Goal: Task Accomplishment & Management: Use online tool/utility

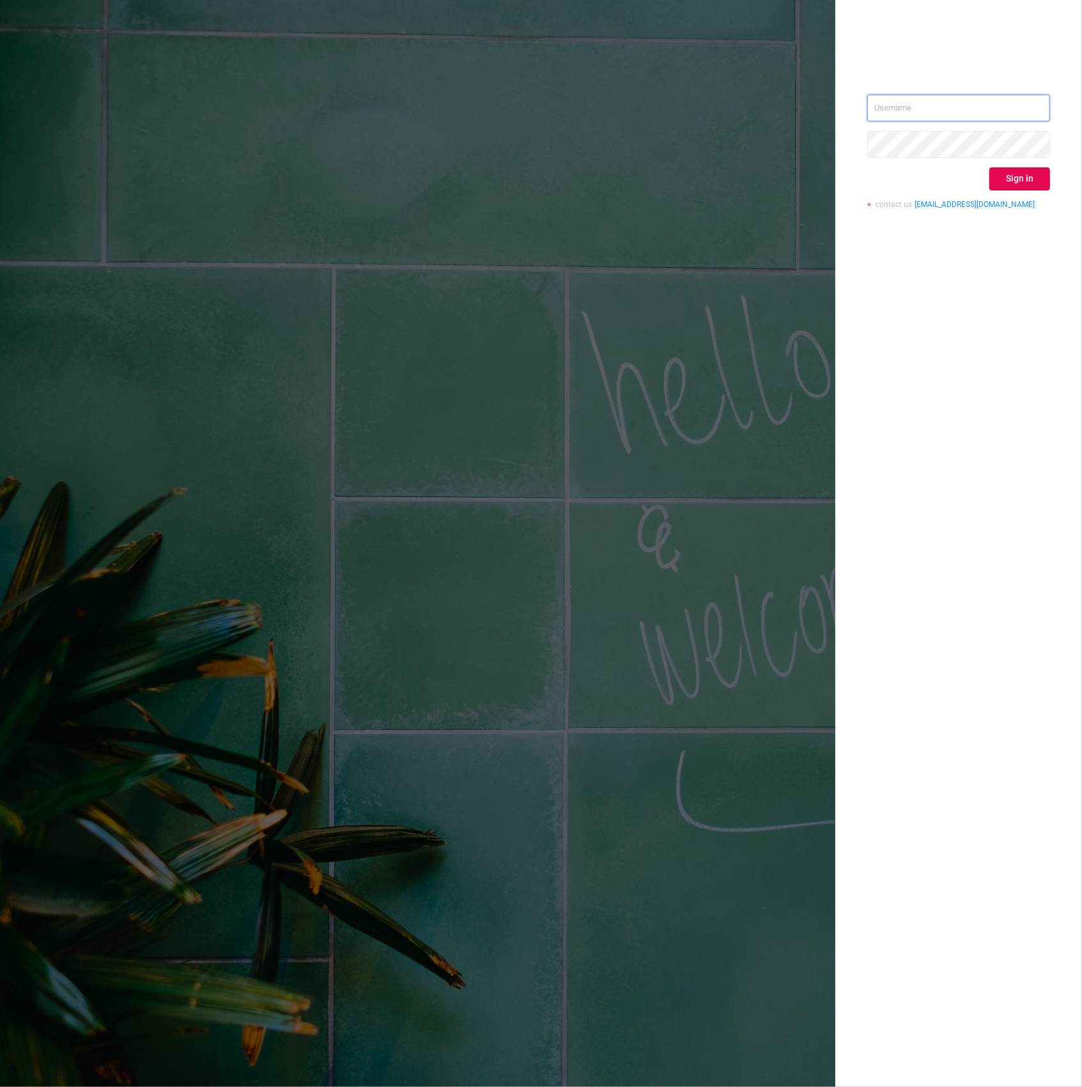
type input "[PERSON_NAME][EMAIL_ADDRESS][DOMAIN_NAME]"
click at [957, 268] on div "[PERSON_NAME][EMAIL_ADDRESS][DOMAIN_NAME] Sign in contact us [EMAIL_ADDRESS][DO…" at bounding box center [958, 543] width 247 height 1087
click at [1038, 188] on button "Sign in" at bounding box center [1019, 178] width 61 height 23
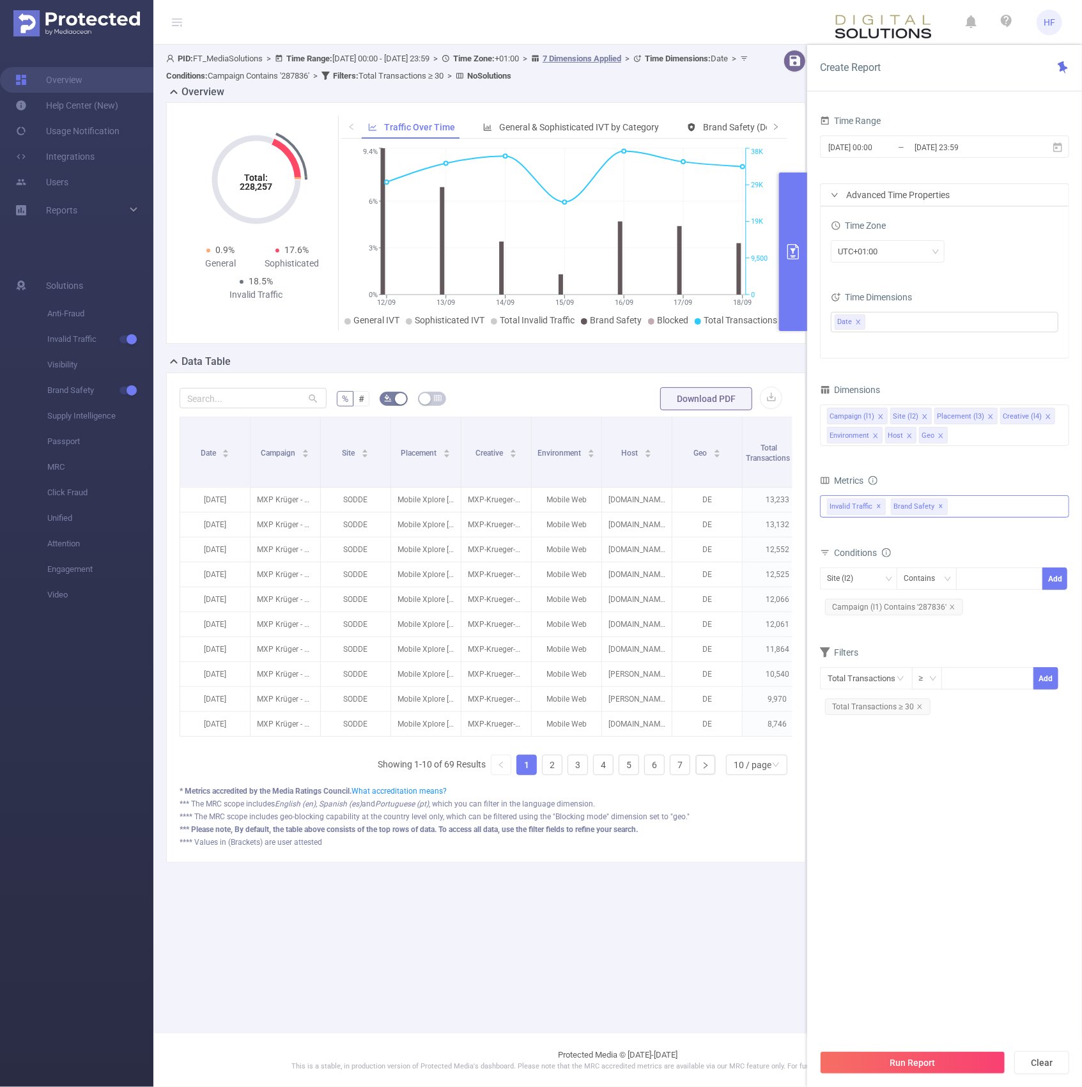
click at [939, 507] on span "✕" at bounding box center [941, 506] width 5 height 15
click at [877, 512] on span "✕" at bounding box center [879, 506] width 5 height 15
click at [889, 511] on div at bounding box center [944, 505] width 249 height 20
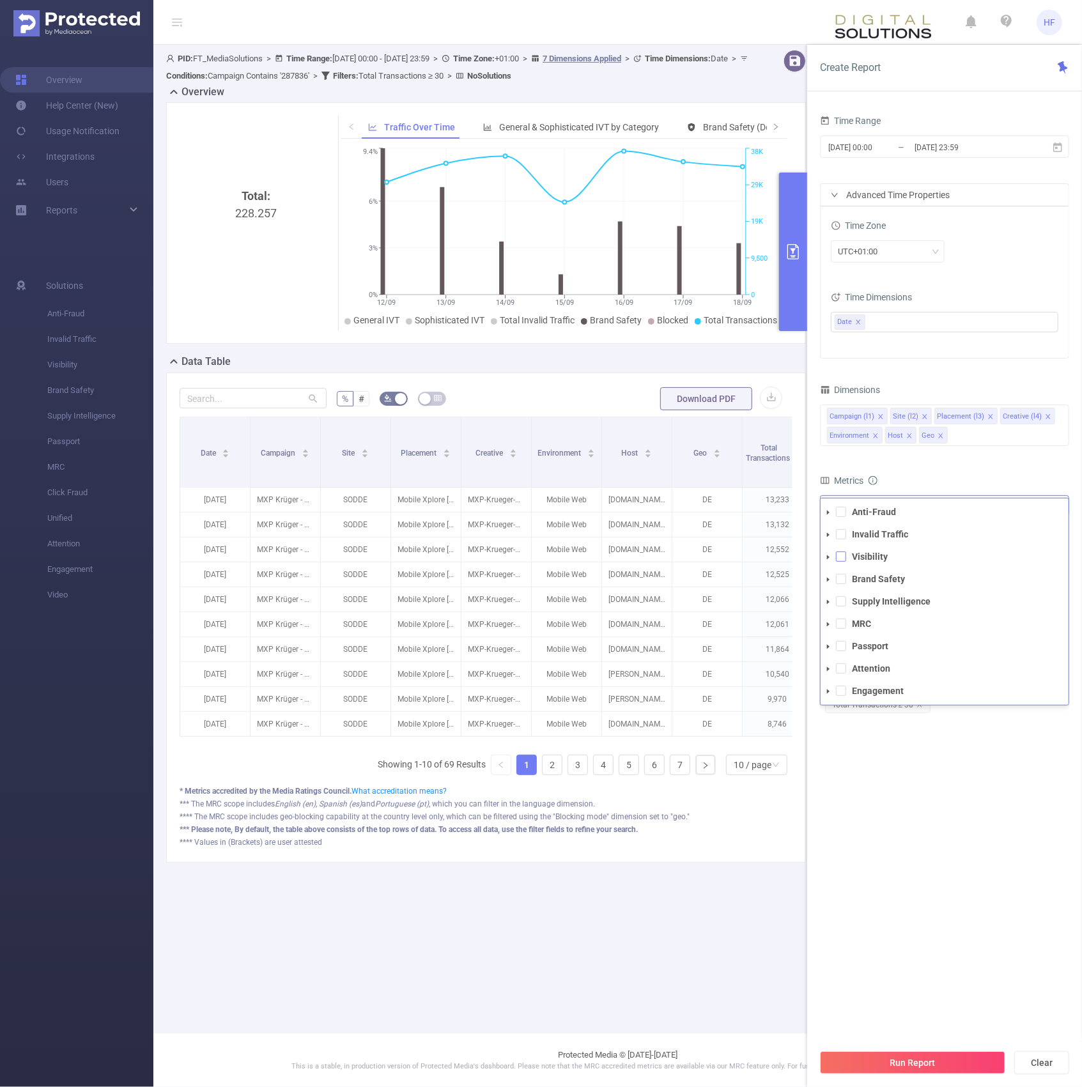
click at [844, 558] on span at bounding box center [841, 556] width 10 height 10
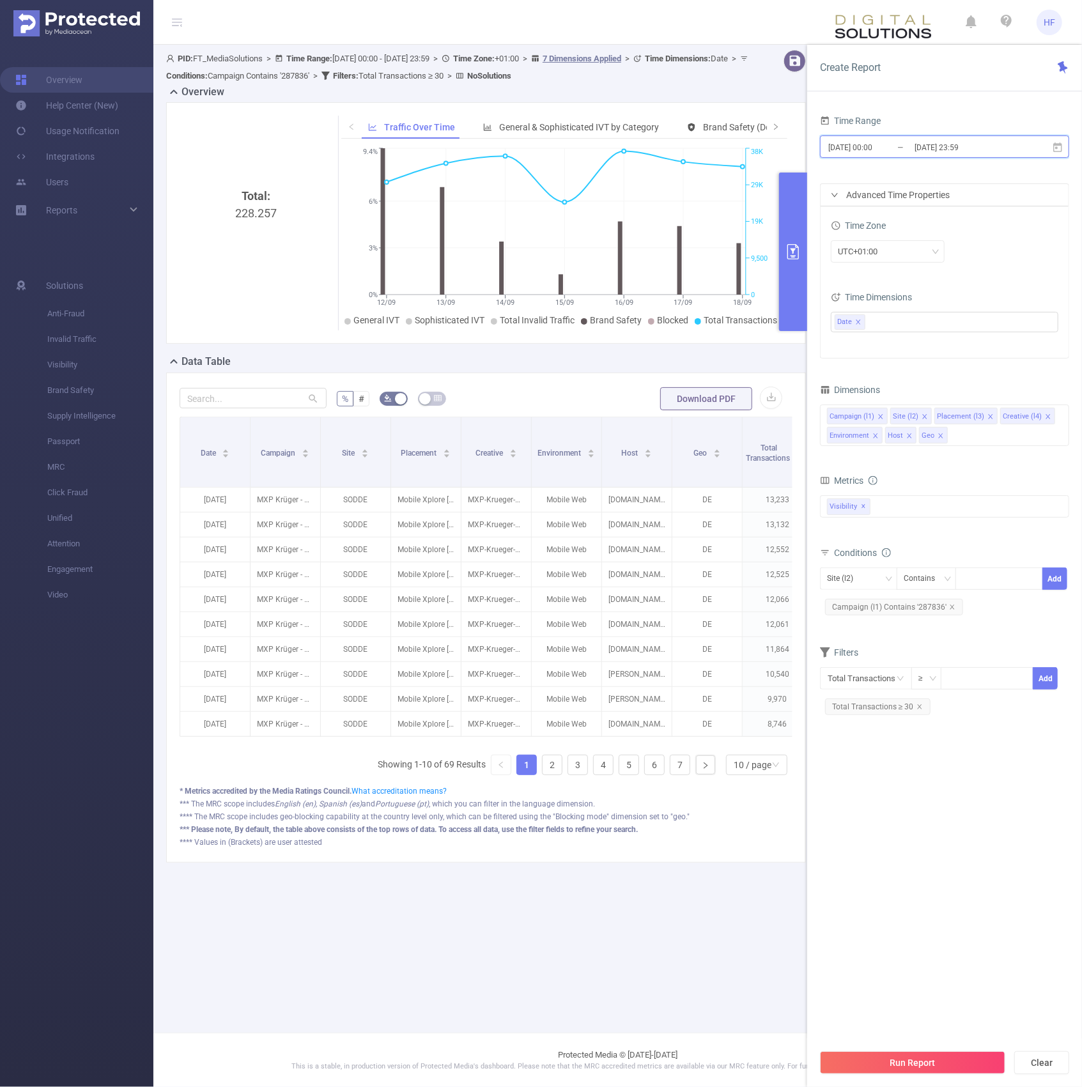
click at [934, 138] on span "[DATE] 00:00 _ [DATE] 23:59" at bounding box center [944, 146] width 249 height 22
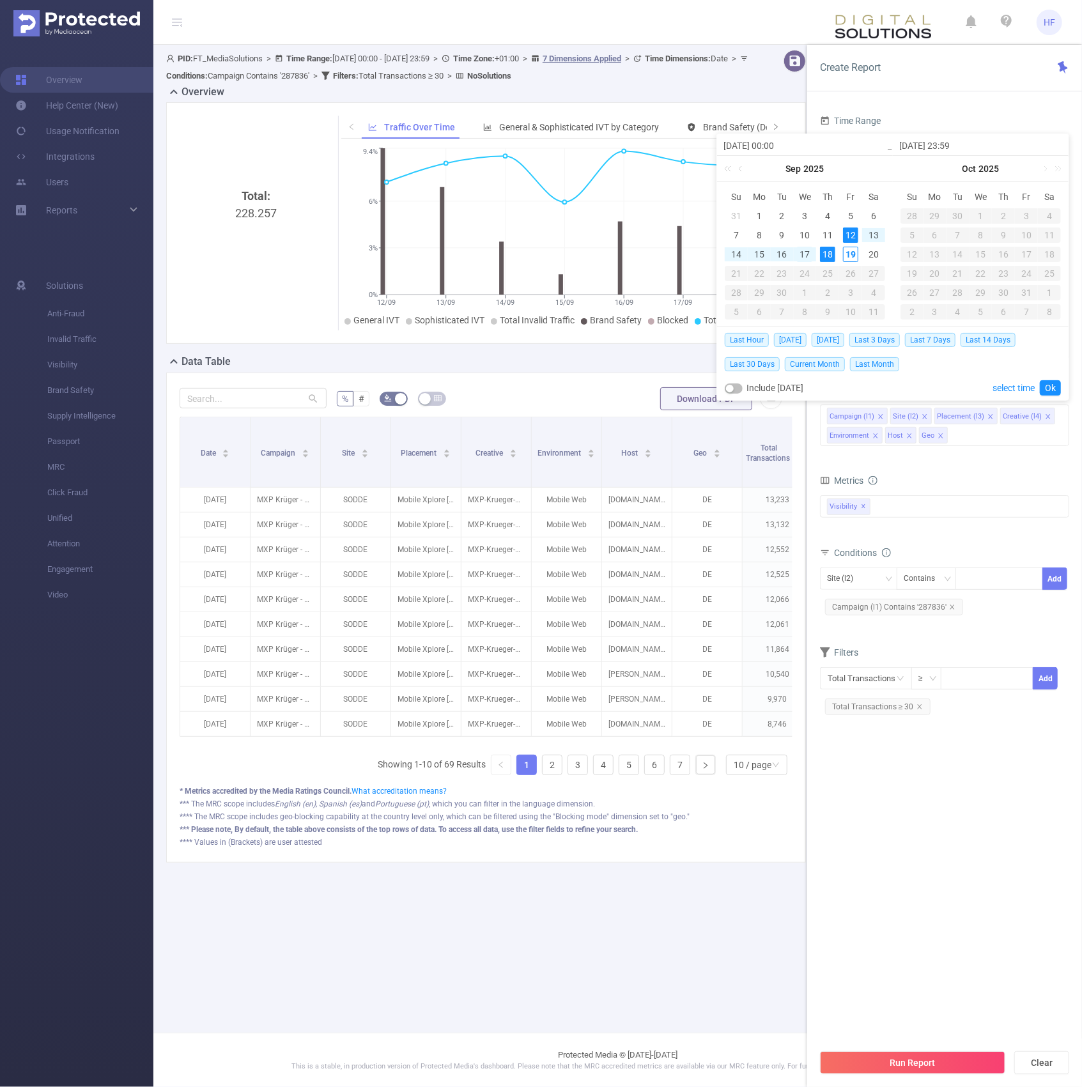
click at [801, 248] on div "17" at bounding box center [804, 254] width 15 height 15
click at [823, 256] on div "18" at bounding box center [827, 254] width 15 height 15
type input "[DATE] 00:00"
click at [875, 1056] on button "Run Report" at bounding box center [912, 1062] width 185 height 23
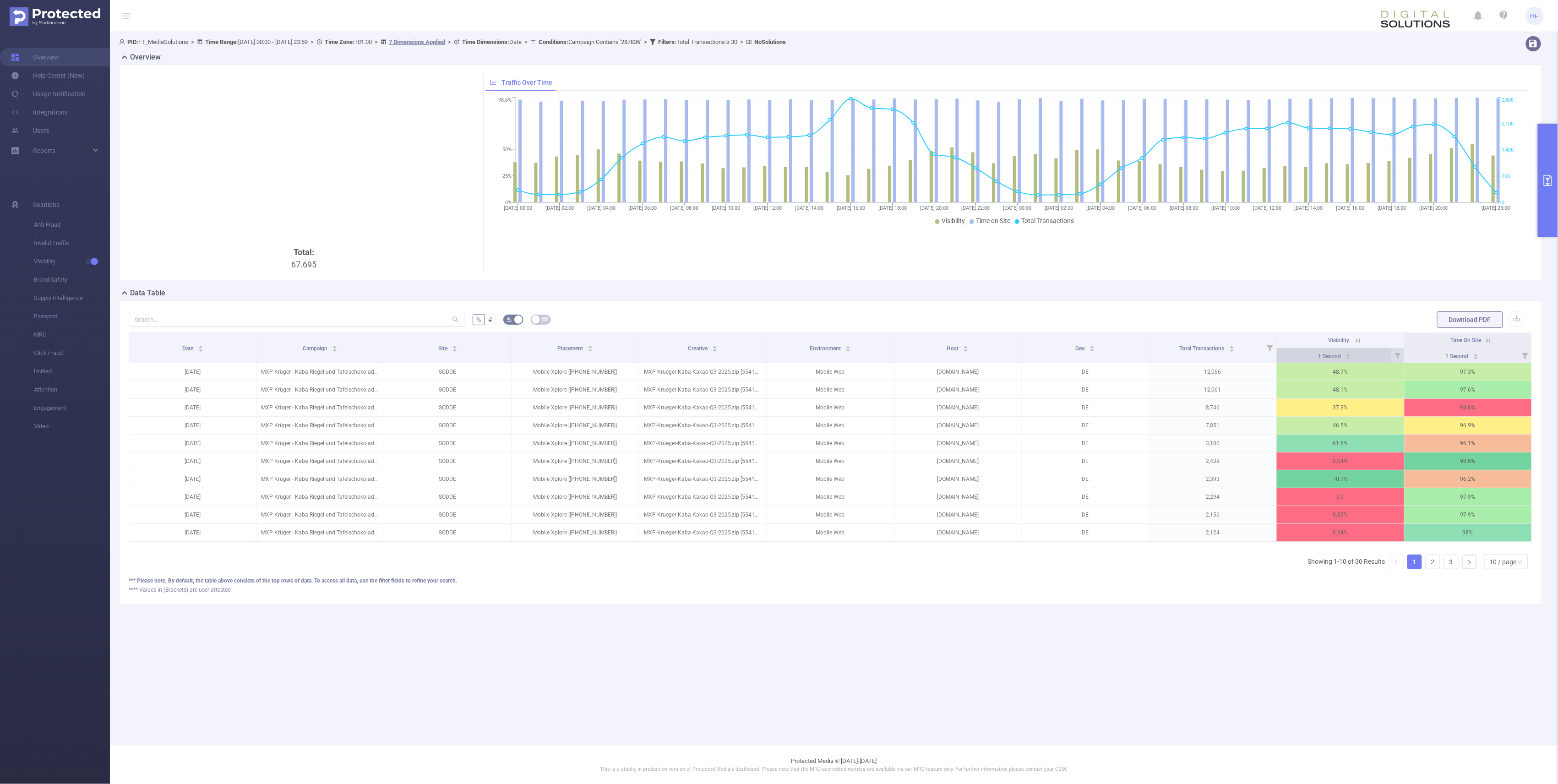
click at [775, 353] on icon "icon: caret-up" at bounding box center [1348, 354] width 5 height 5
